Goal: Communication & Community: Answer question/provide support

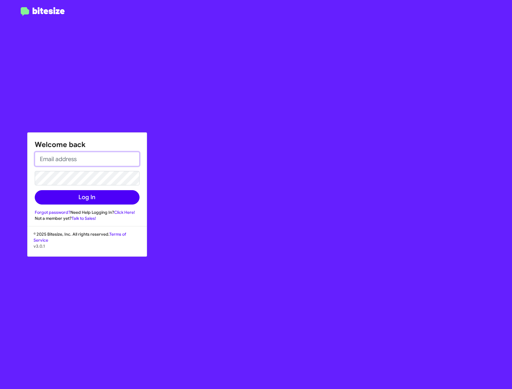
type input "[EMAIL_ADDRESS][DOMAIN_NAME]"
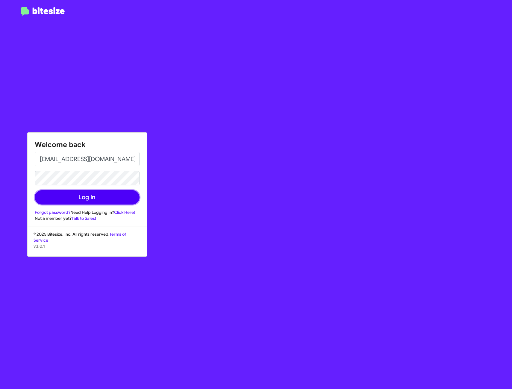
drag, startPoint x: 77, startPoint y: 198, endPoint x: 81, endPoint y: 197, distance: 3.9
click at [78, 198] on button "Log In" at bounding box center [87, 197] width 105 height 14
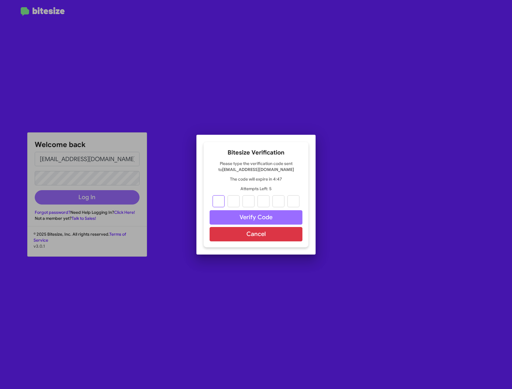
click at [215, 203] on input "text" at bounding box center [218, 201] width 12 height 12
type input "4"
type input "3"
type input "5"
type input "2"
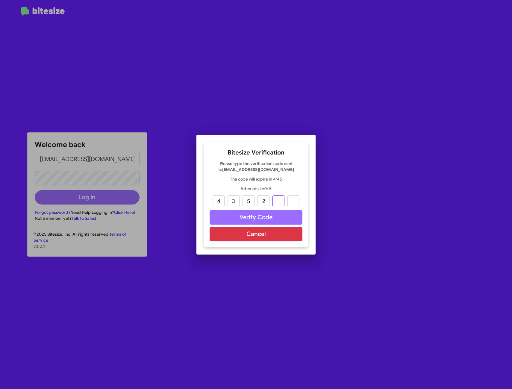
type input "8"
type input "1"
click at [228, 213] on button "Verify Code" at bounding box center [255, 217] width 93 height 14
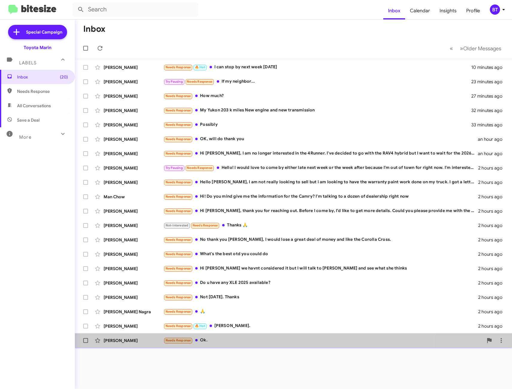
click at [283, 339] on div "Needs Response Ok." at bounding box center [323, 340] width 320 height 7
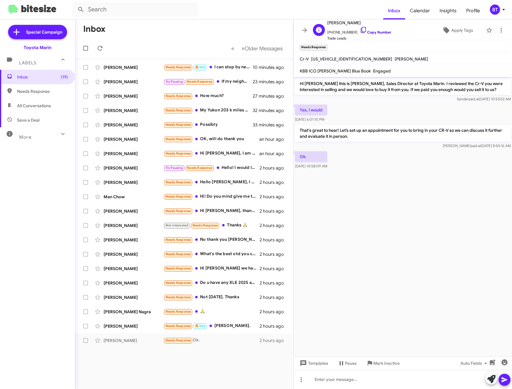
click at [380, 31] on link "Copy Number" at bounding box center [375, 32] width 31 height 4
drag, startPoint x: 303, startPoint y: 31, endPoint x: 303, endPoint y: 49, distance: 18.0
click at [303, 31] on icon at bounding box center [304, 30] width 7 height 7
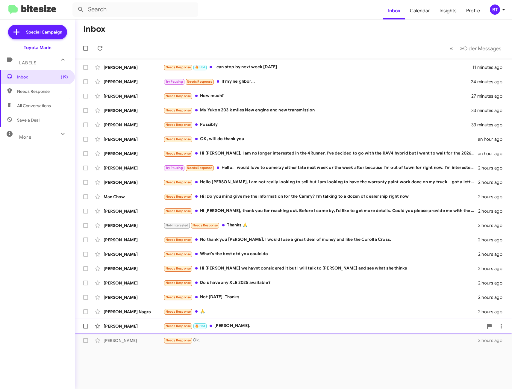
click at [282, 324] on div "Needs Response 🔥 Hot [PERSON_NAME]." at bounding box center [323, 325] width 320 height 7
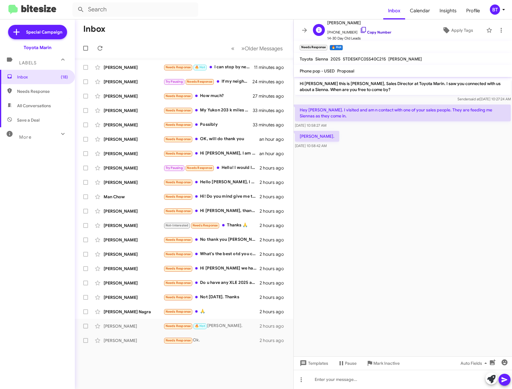
click at [361, 31] on icon at bounding box center [363, 30] width 5 height 6
